Goal: Task Accomplishment & Management: Complete application form

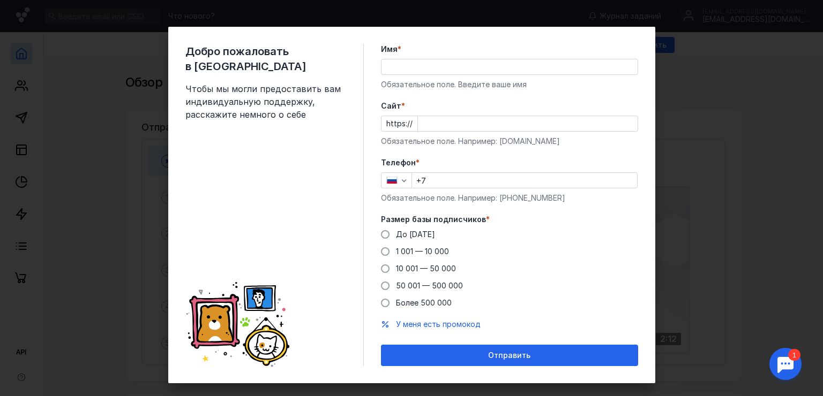
click at [430, 124] on input "Cайт *" at bounding box center [528, 123] width 220 height 15
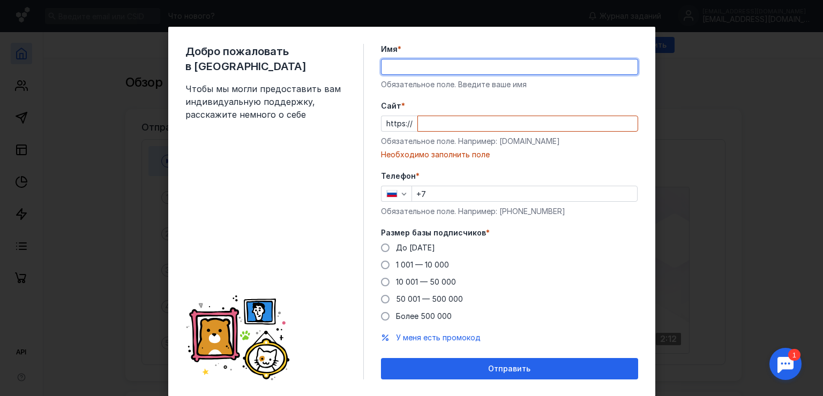
drag, startPoint x: 577, startPoint y: 67, endPoint x: 576, endPoint y: 74, distance: 6.6
click at [576, 74] on input "Имя *" at bounding box center [509, 66] width 256 height 15
type input "[PERSON_NAME]"
type input "[PHONE_NUMBER]"
drag, startPoint x: 511, startPoint y: 71, endPoint x: 410, endPoint y: 67, distance: 100.8
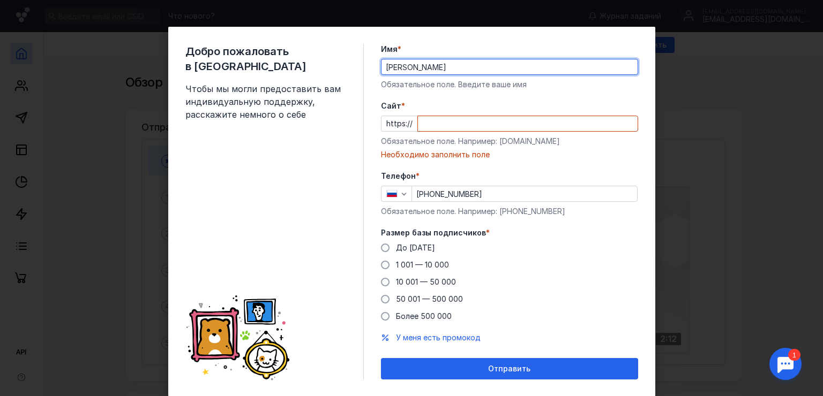
click at [410, 67] on input "[PERSON_NAME]" at bounding box center [509, 66] width 256 height 15
type input "[PERSON_NAME]"
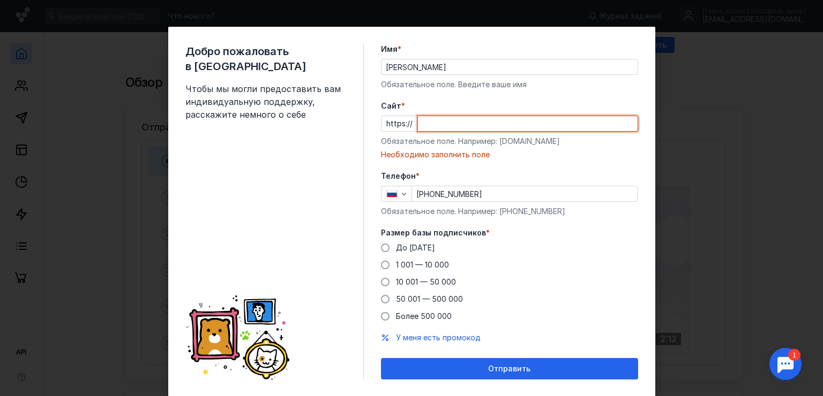
paste input "[DOMAIN_NAME][URL]"
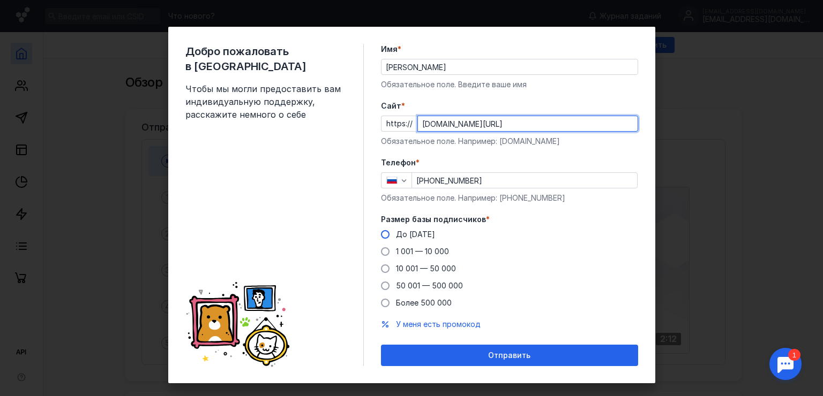
type input "[DOMAIN_NAME][URL]"
click at [381, 229] on label "До [DATE]" at bounding box center [408, 234] width 54 height 11
click at [0, 0] on input "До [DATE]" at bounding box center [0, 0] width 0 height 0
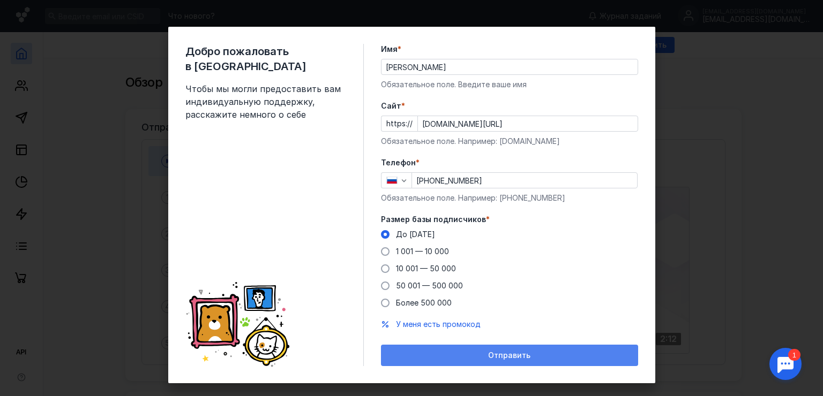
click at [454, 362] on div "Отправить" at bounding box center [509, 355] width 257 height 21
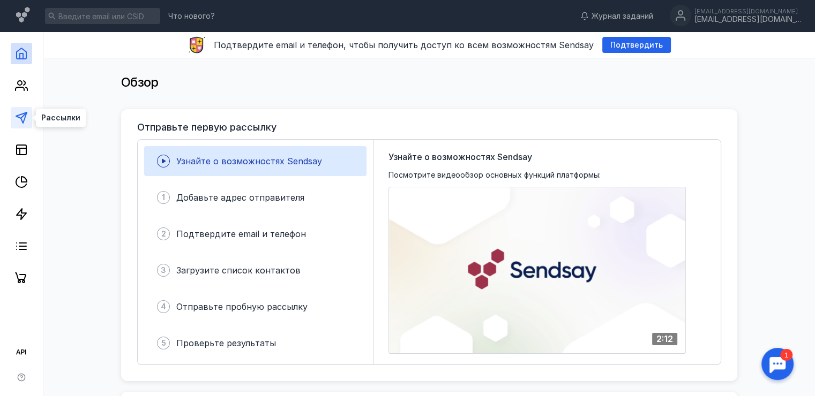
click at [24, 114] on polygon at bounding box center [21, 117] width 11 height 11
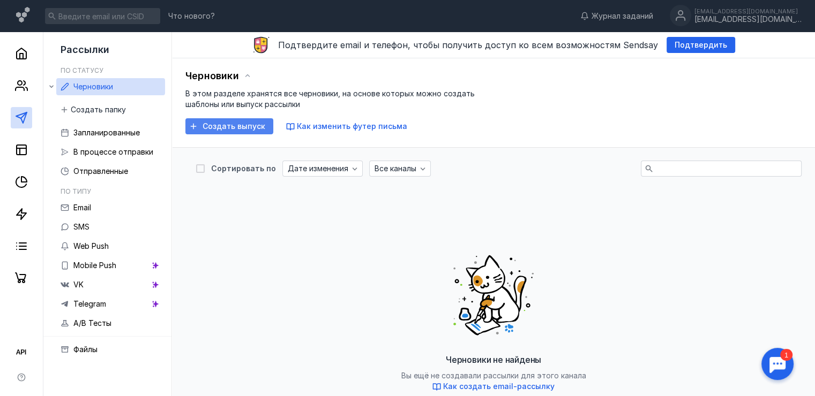
click at [209, 133] on div "Создать выпуск" at bounding box center [229, 126] width 88 height 16
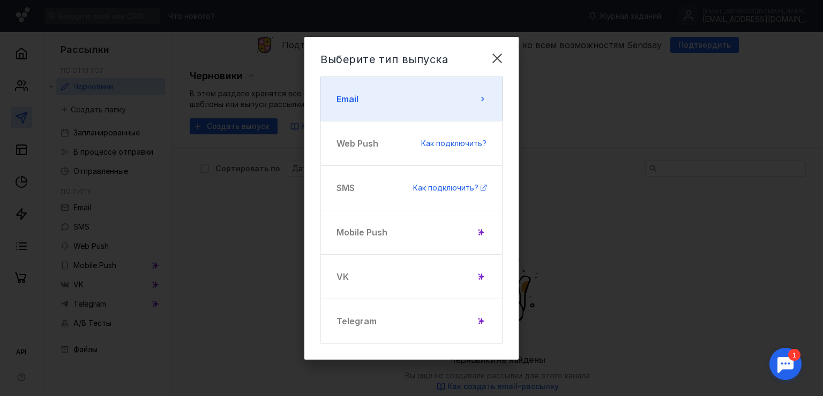
click at [398, 104] on button "Email" at bounding box center [411, 99] width 182 height 45
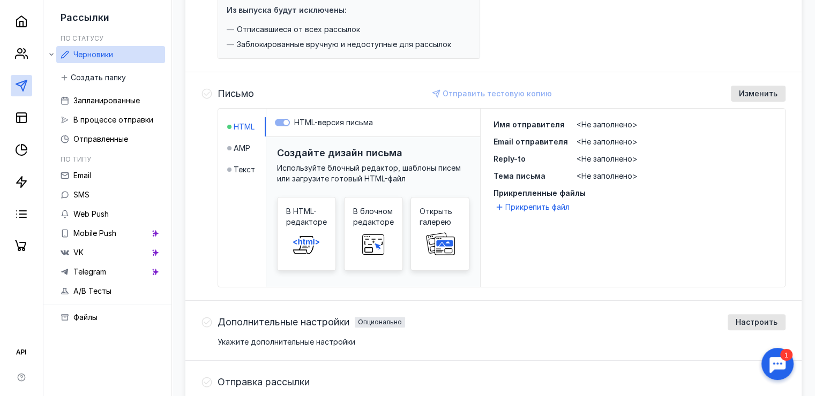
scroll to position [57, 0]
